Goal: Transaction & Acquisition: Obtain resource

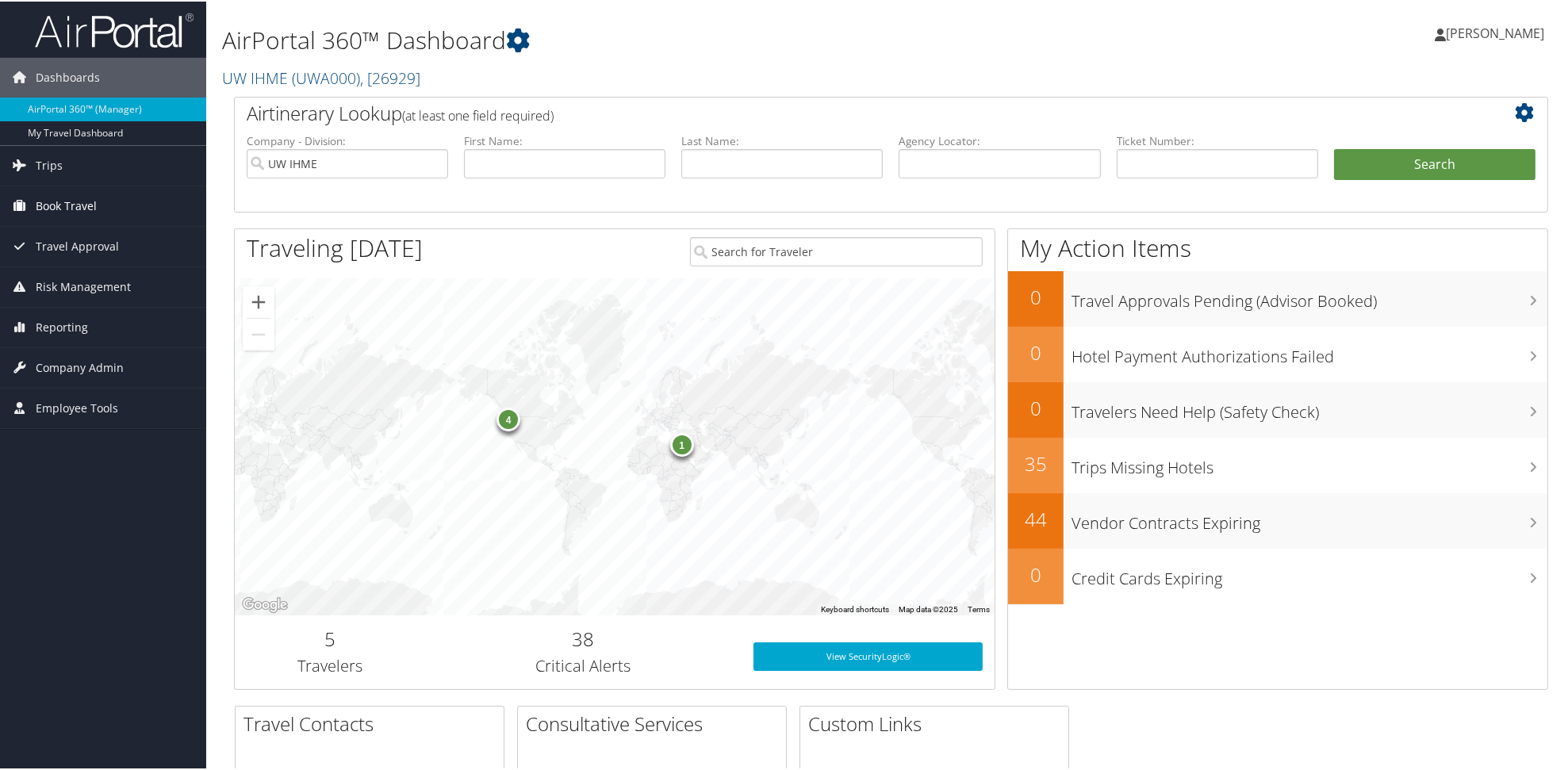
click at [58, 200] on span "Book Travel" at bounding box center [66, 204] width 61 height 40
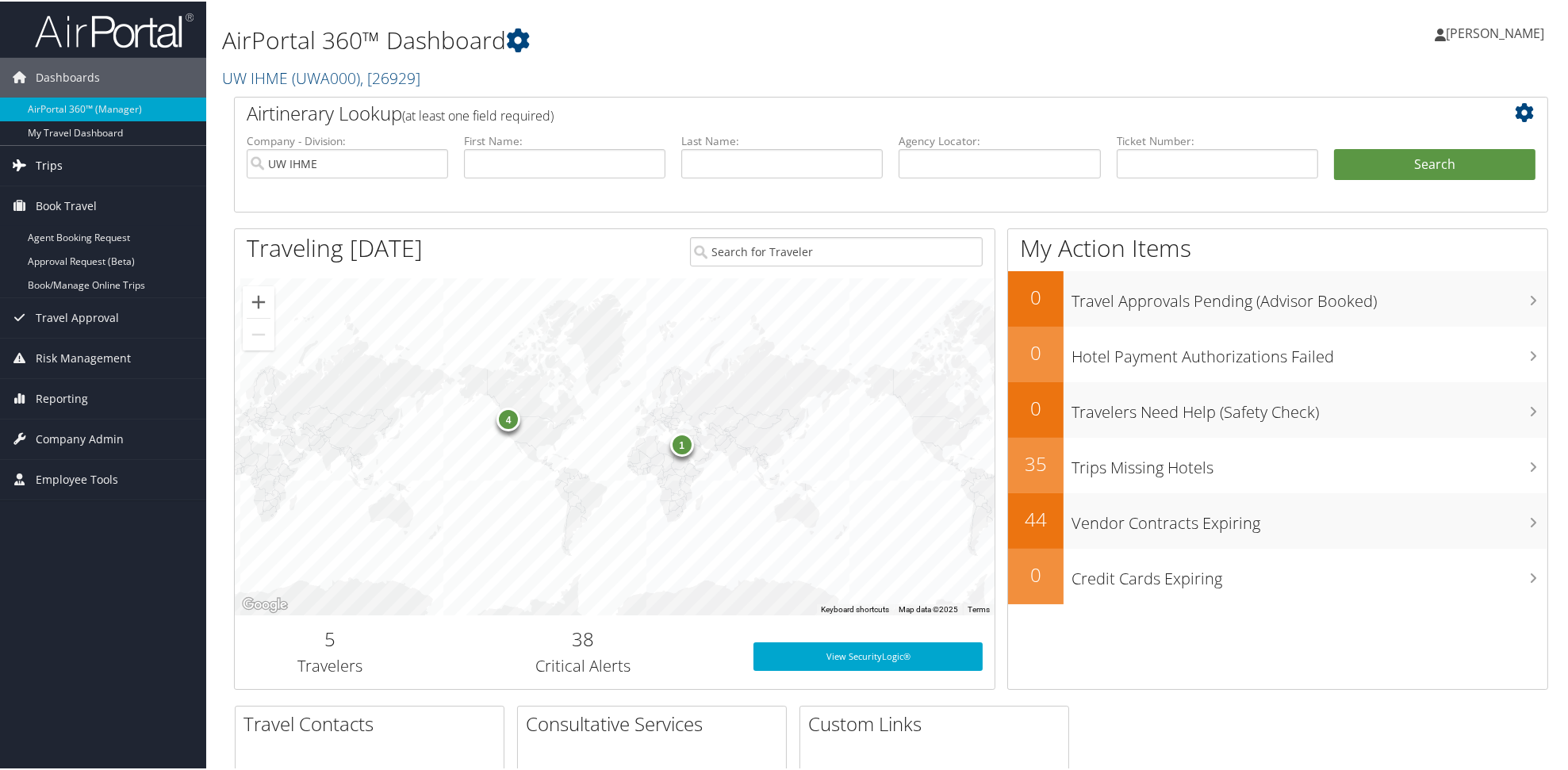
click at [31, 156] on icon at bounding box center [20, 163] width 24 height 24
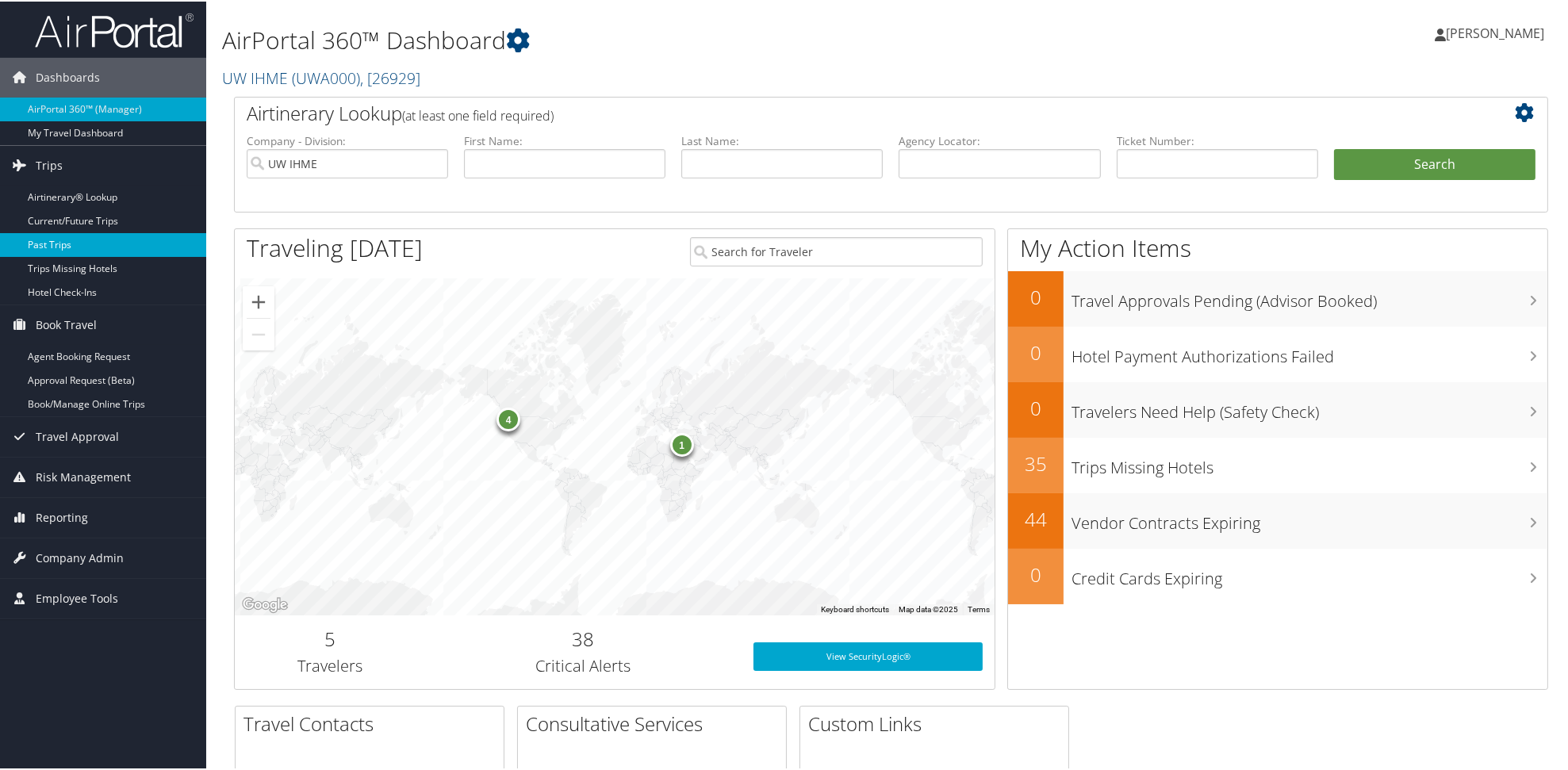
click at [51, 241] on link "Past Trips" at bounding box center [103, 243] width 206 height 24
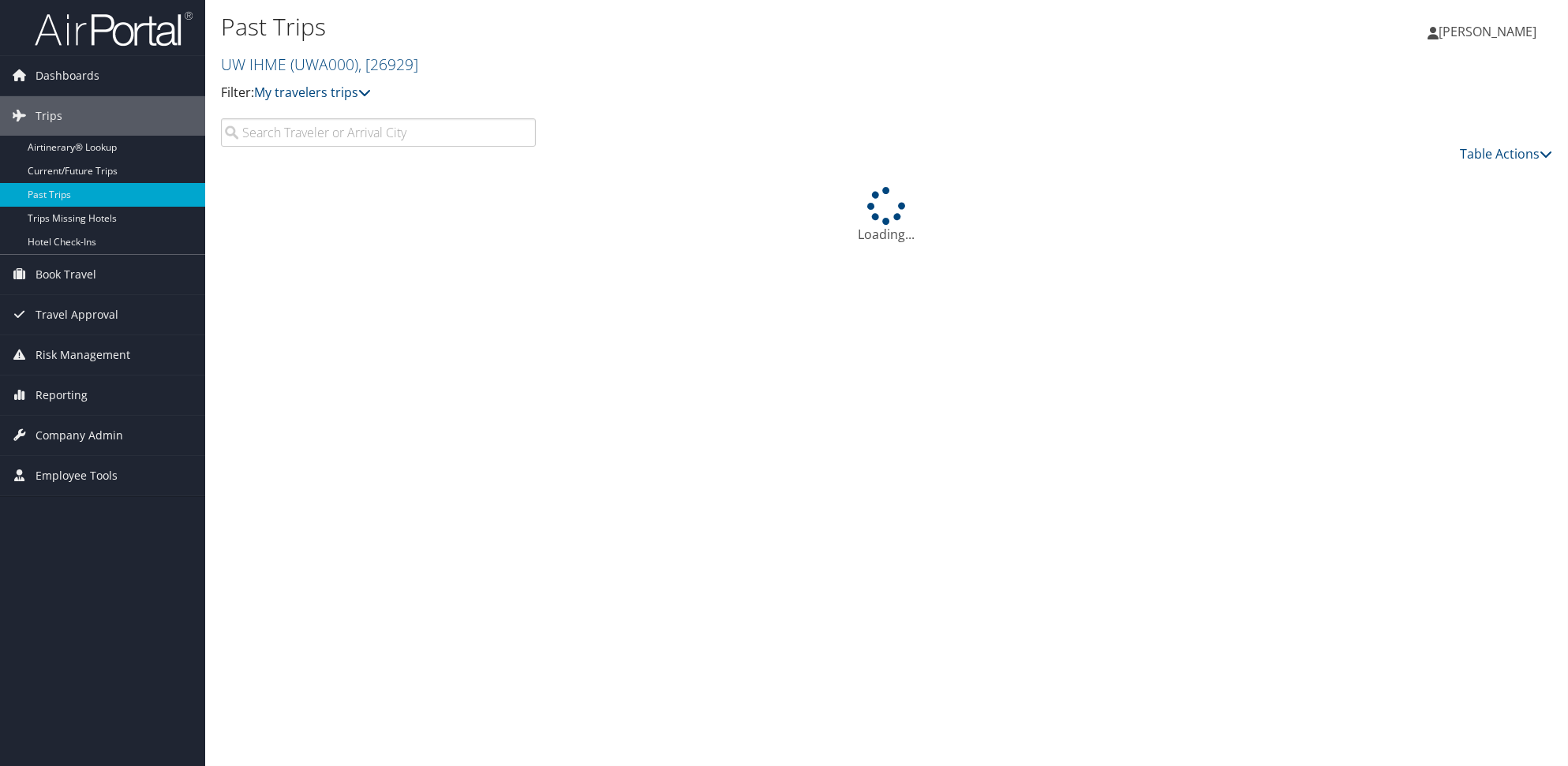
click at [391, 146] on input "search" at bounding box center [378, 132] width 315 height 28
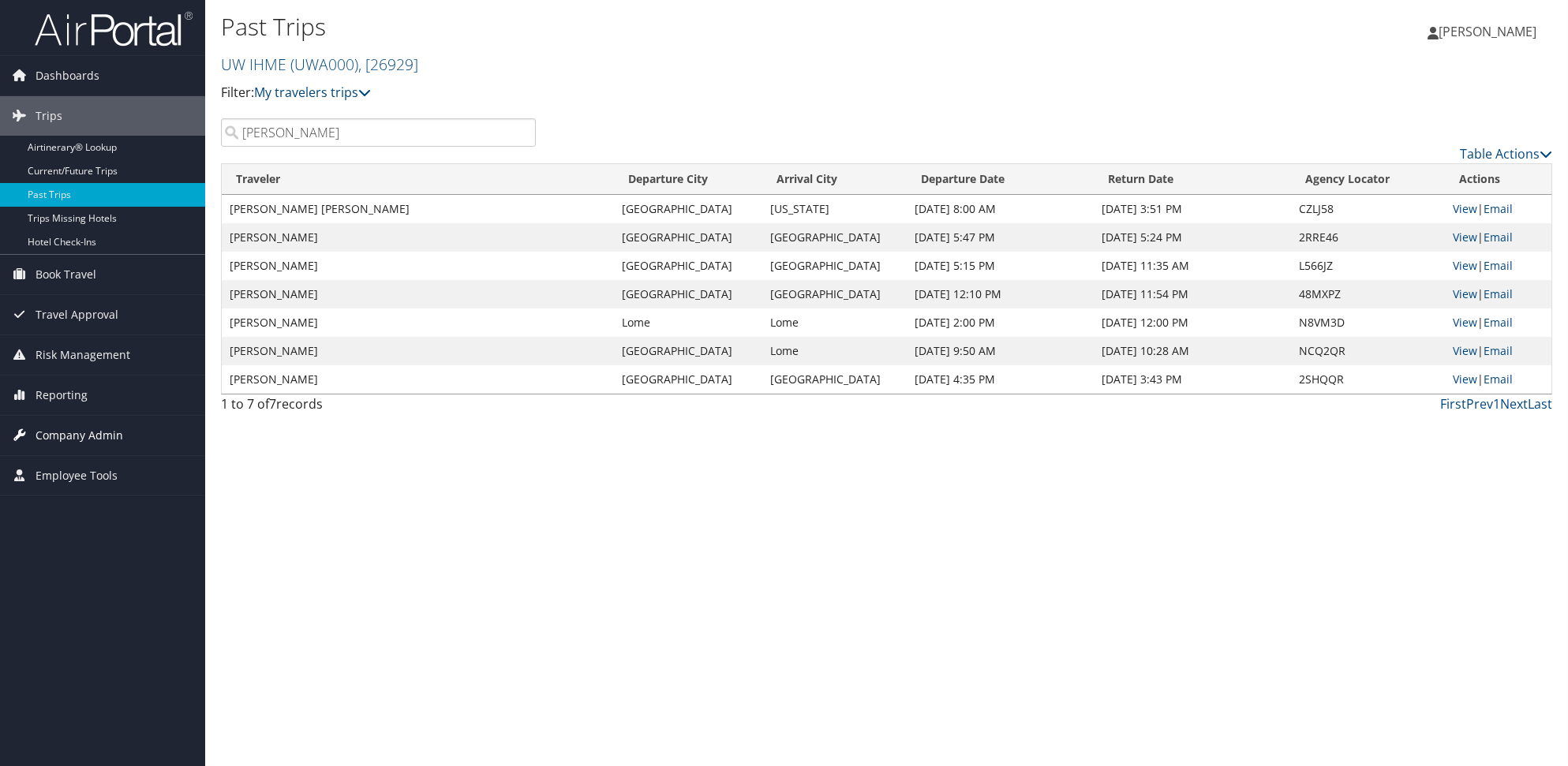
type input "quinn"
click at [1460, 216] on link "View" at bounding box center [1465, 208] width 25 height 15
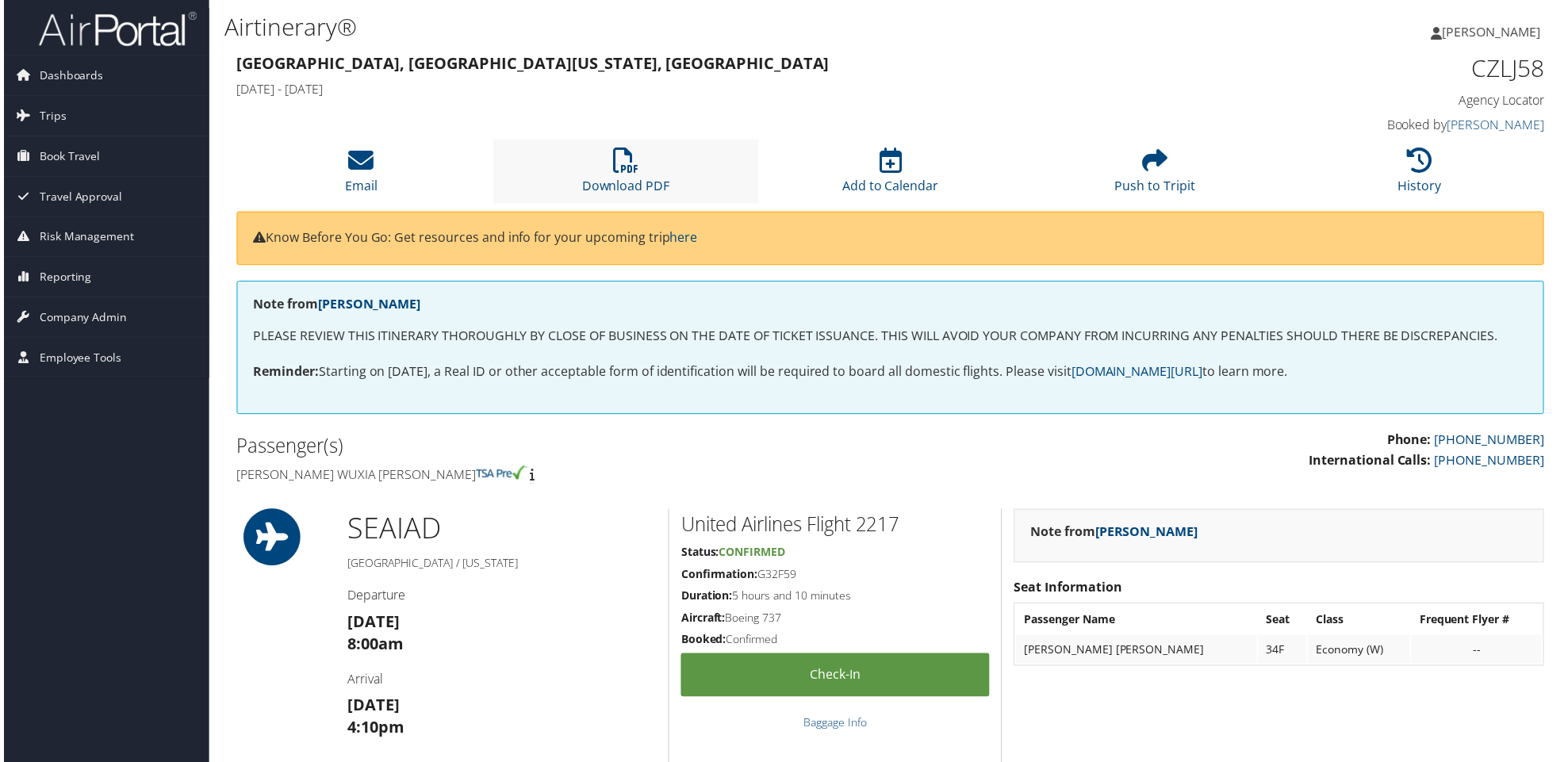
click at [623, 205] on li "Download PDF" at bounding box center [624, 172] width 265 height 64
click at [1099, 59] on div "[PERSON_NAME] [PERSON_NAME] My Settings Travel Agency Contacts View Travel Prof…" at bounding box center [1313, 38] width 525 height 61
